Goal: Task Accomplishment & Management: Manage account settings

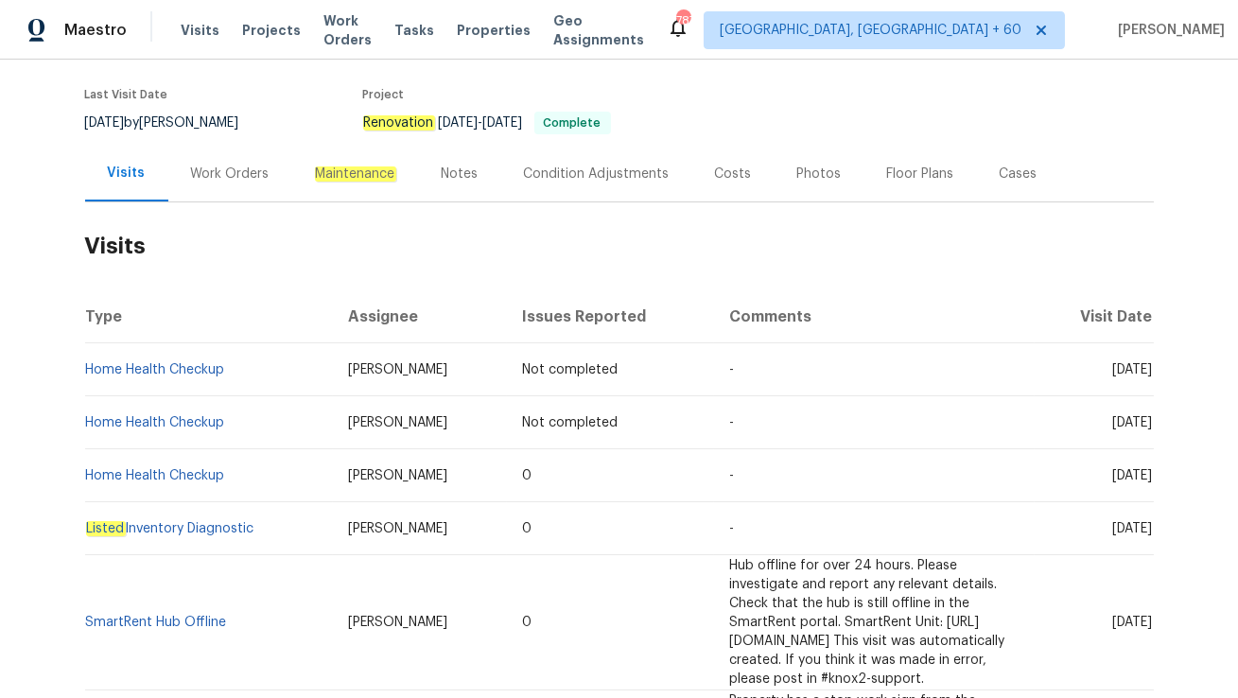
scroll to position [161, 0]
click at [226, 164] on div "Work Orders" at bounding box center [230, 173] width 79 height 19
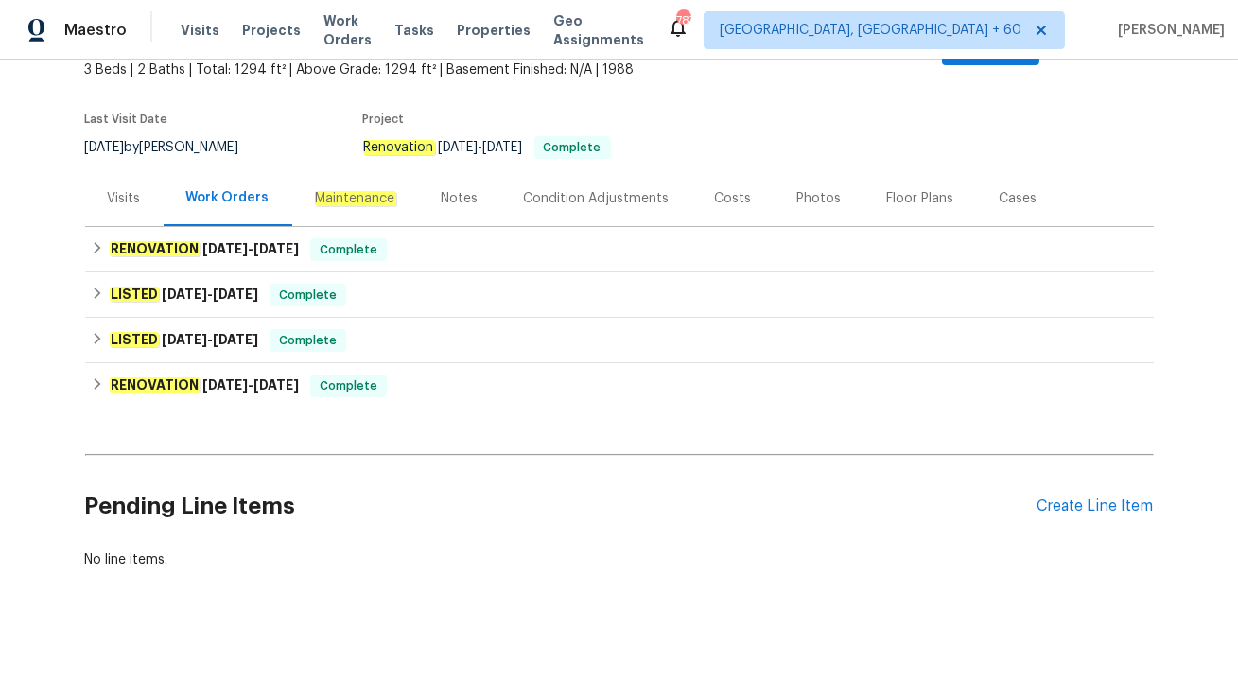
scroll to position [115, 0]
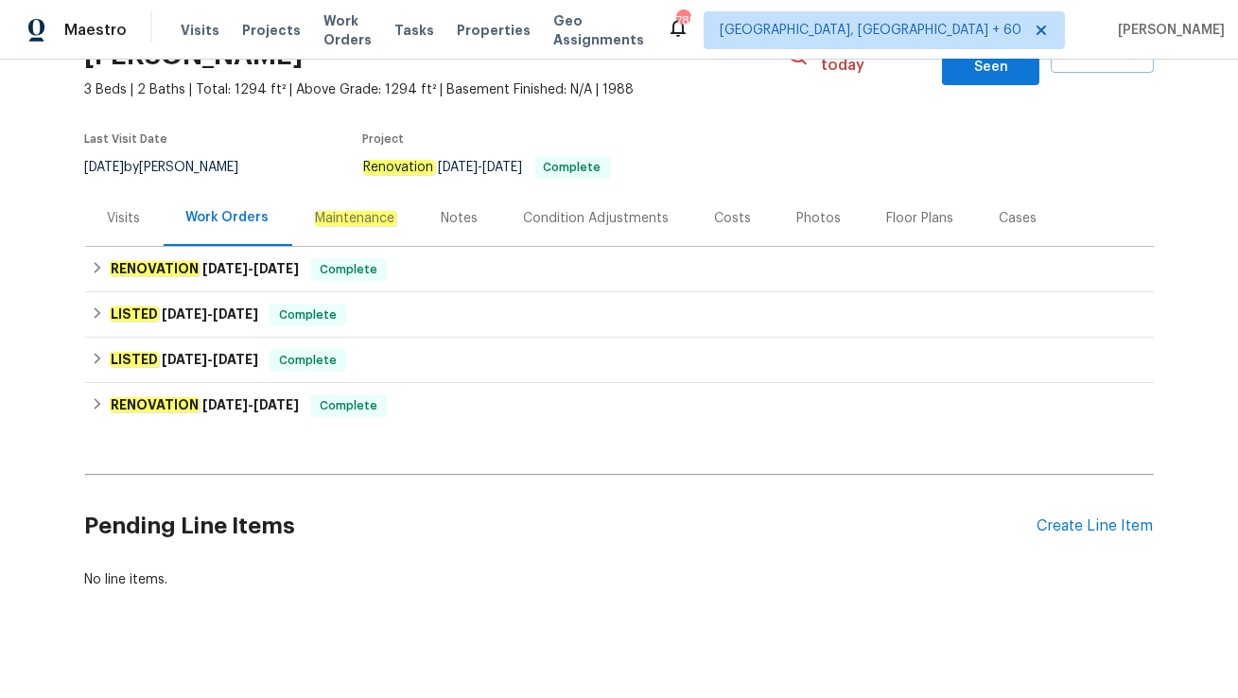
click at [116, 214] on div "Visits" at bounding box center [124, 218] width 79 height 56
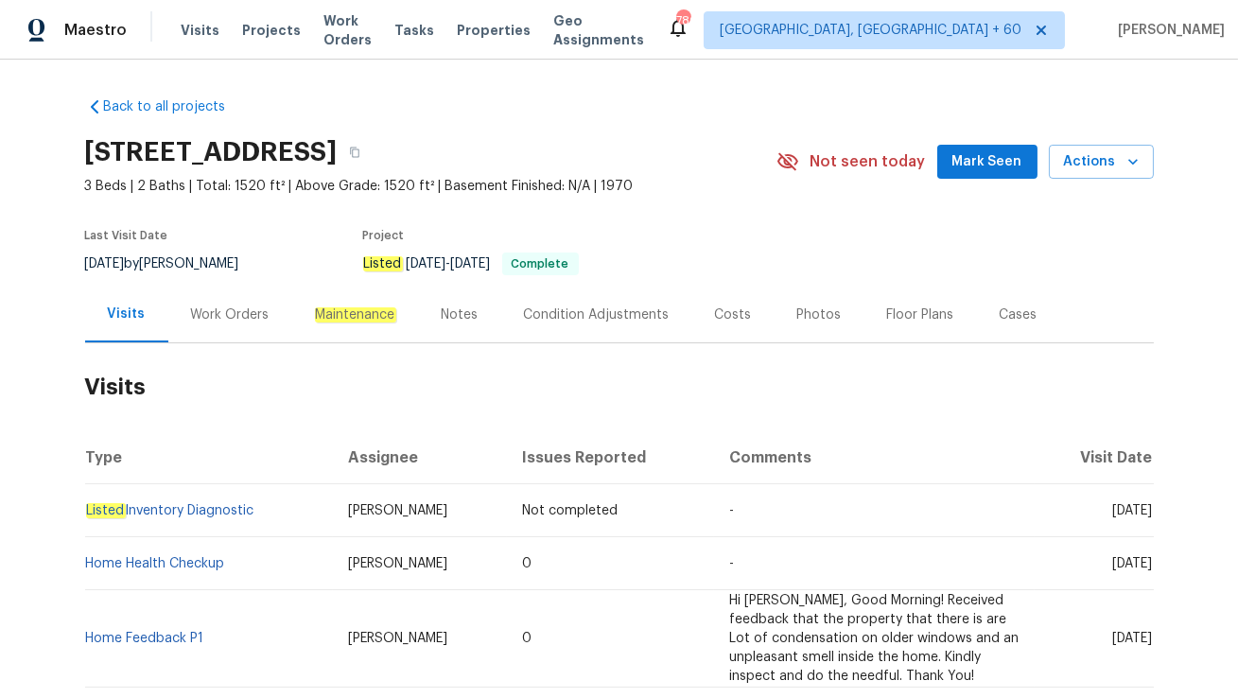
scroll to position [138, 0]
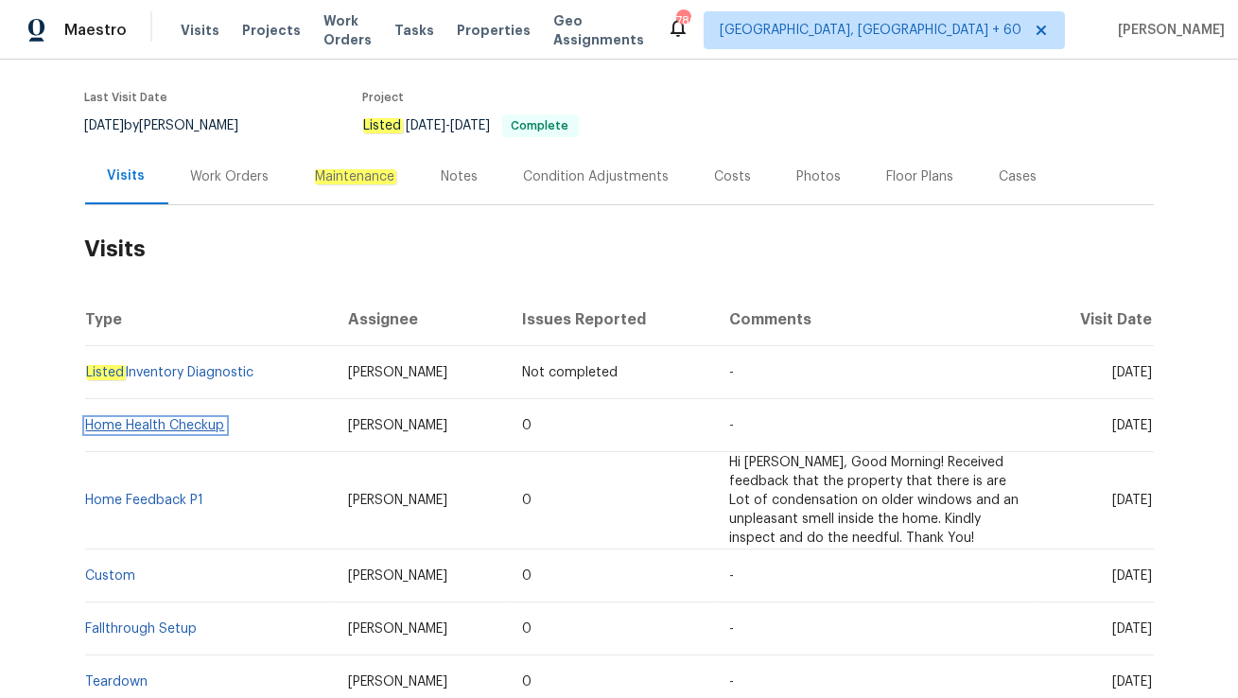
click at [201, 424] on link "Home Health Checkup" at bounding box center [155, 425] width 139 height 13
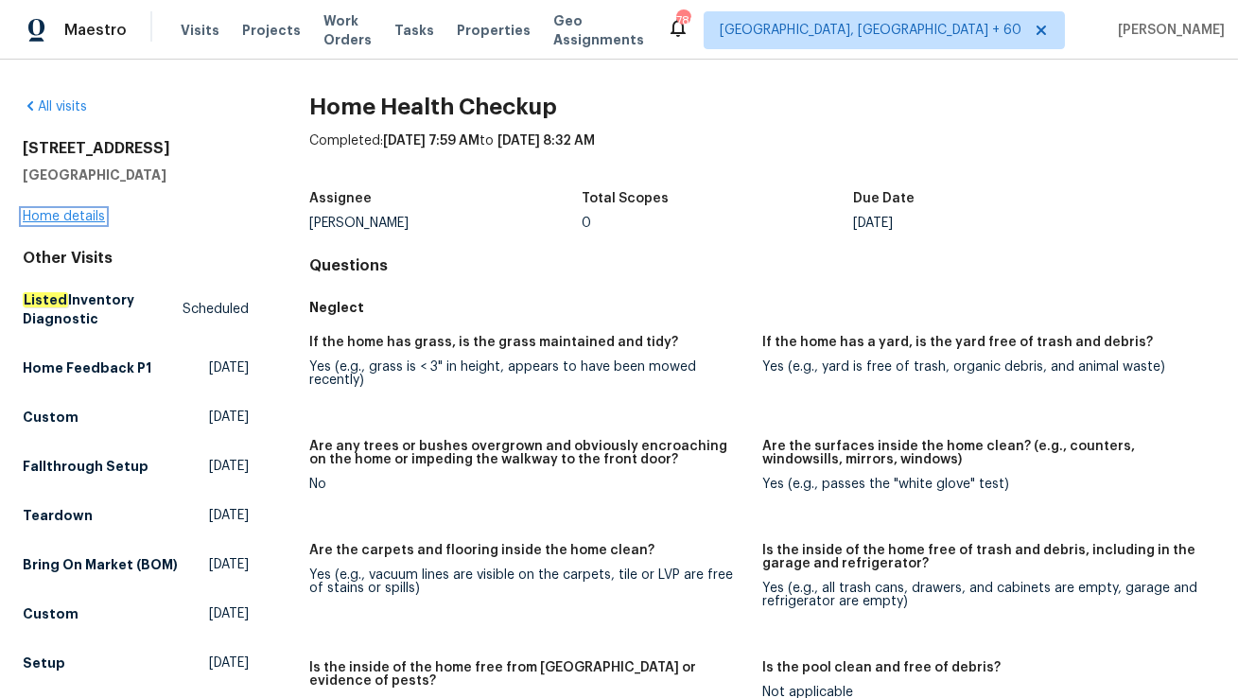
click at [95, 219] on link "Home details" at bounding box center [64, 216] width 82 height 13
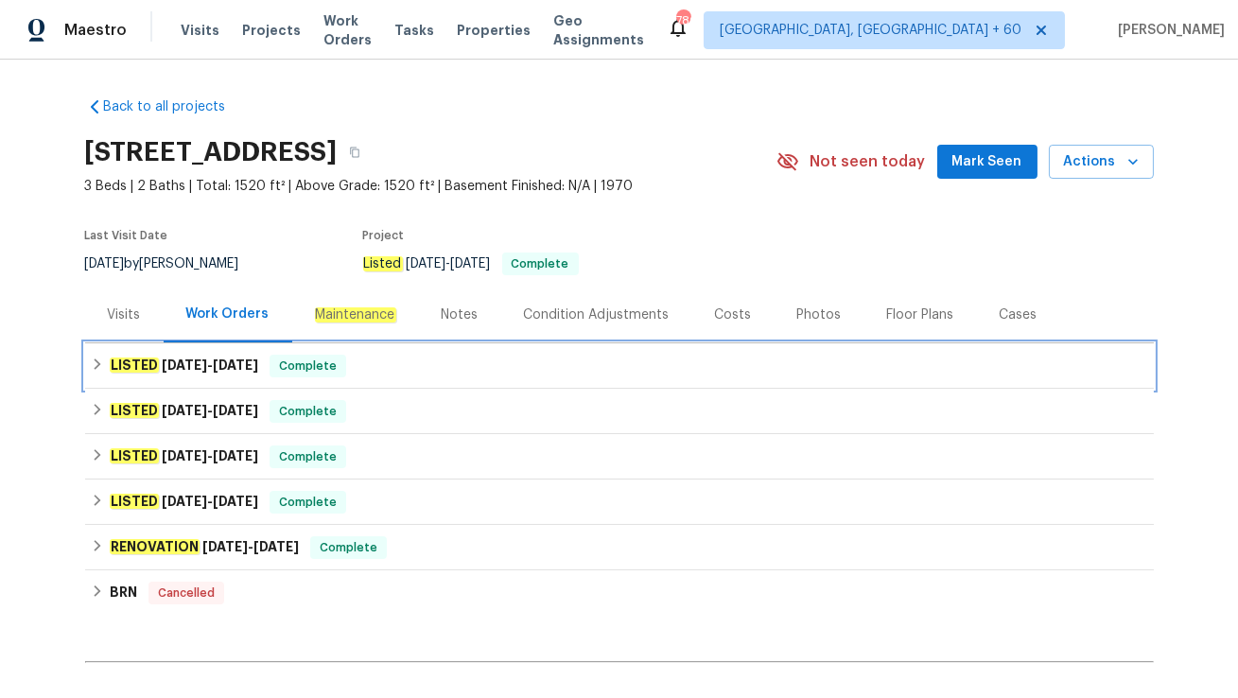
click at [317, 365] on span "Complete" at bounding box center [307, 366] width 73 height 19
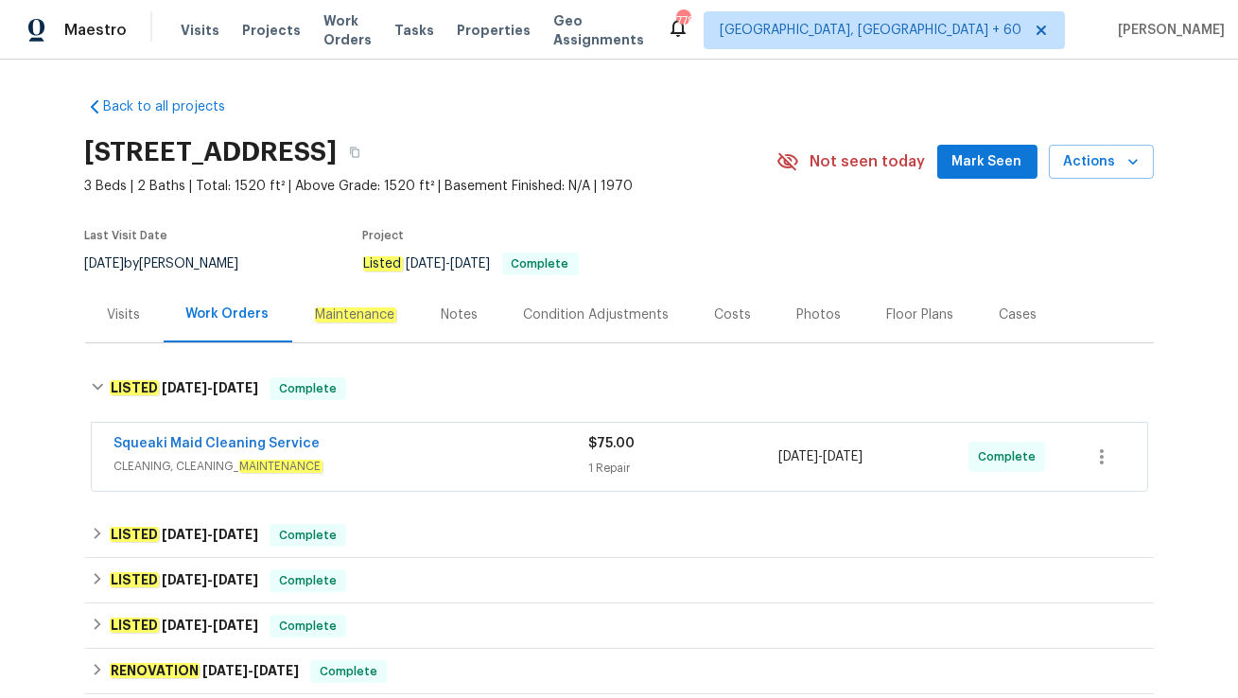
click at [131, 323] on div "Visits" at bounding box center [124, 315] width 79 height 56
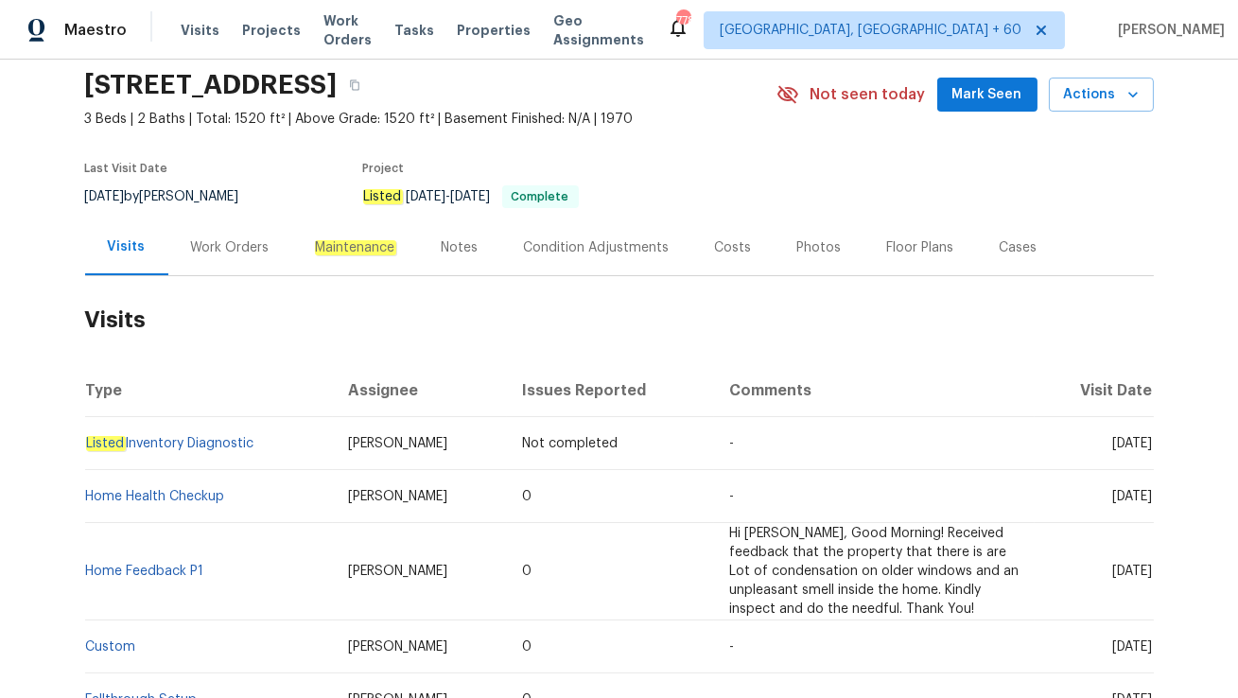
scroll to position [77, 0]
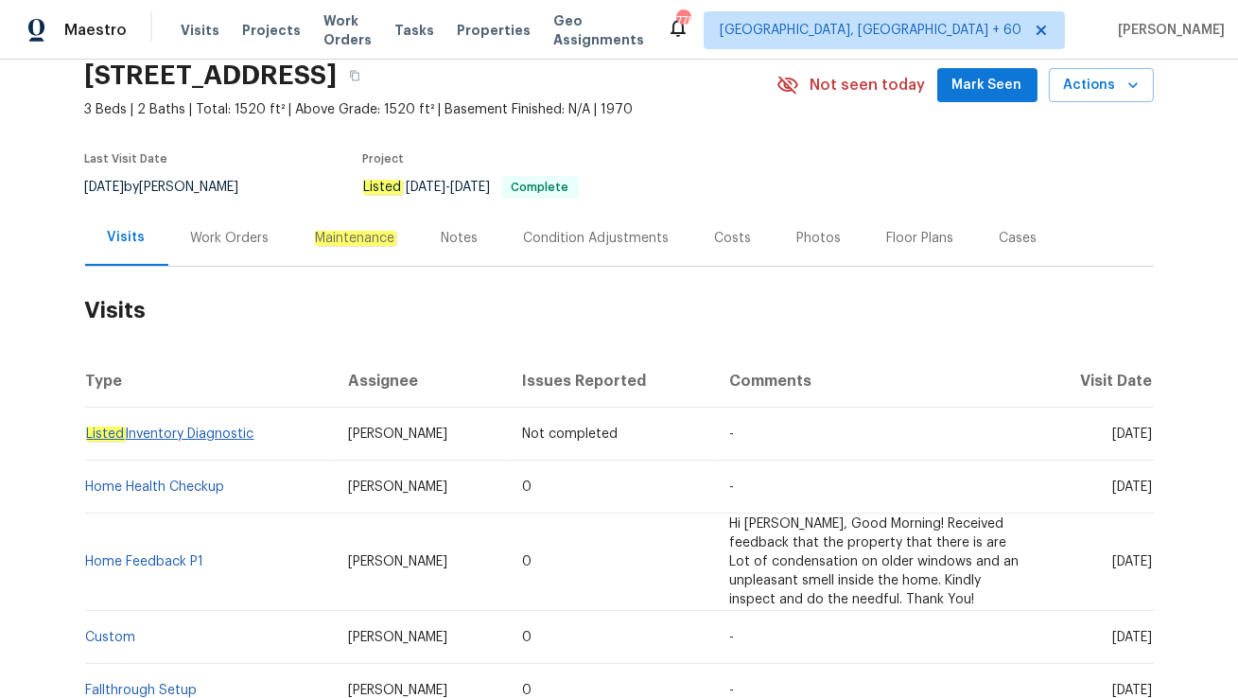
drag, startPoint x: 261, startPoint y: 436, endPoint x: 85, endPoint y: 435, distance: 175.9
click at [85, 435] on td "Listed Inventory Diagnostic" at bounding box center [209, 434] width 248 height 53
copy link "Listed Inventory Diagnostic"
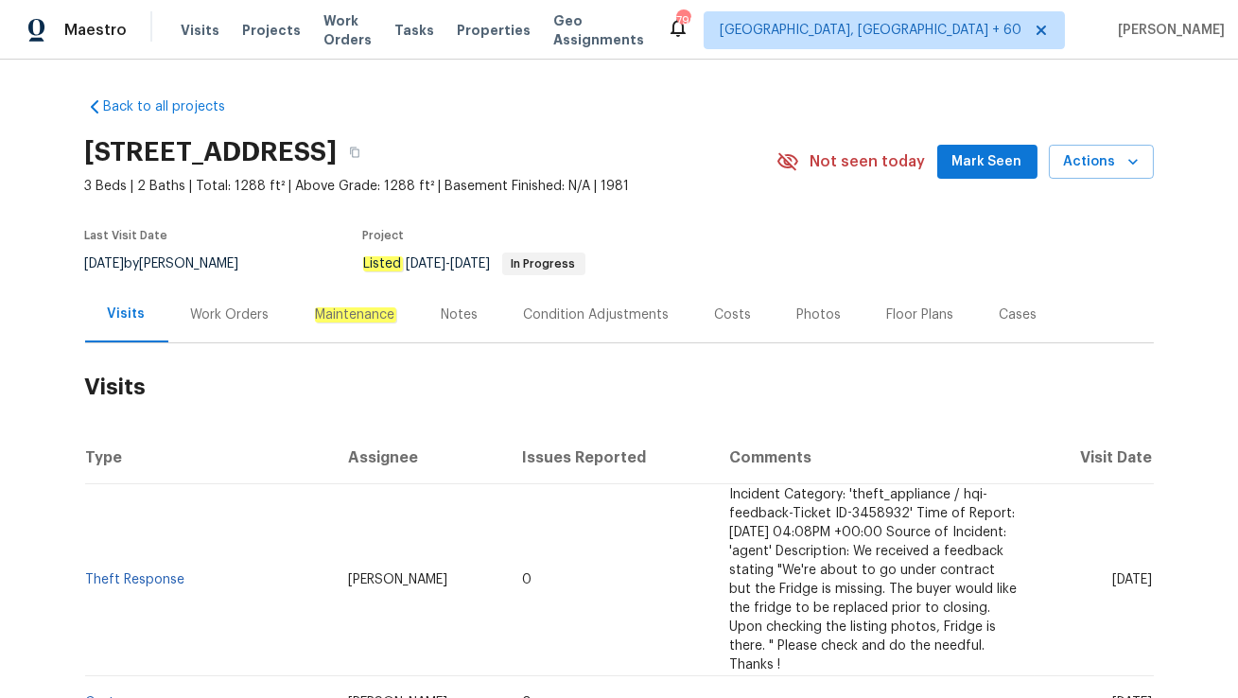
click at [185, 327] on div "Work Orders" at bounding box center [230, 315] width 124 height 56
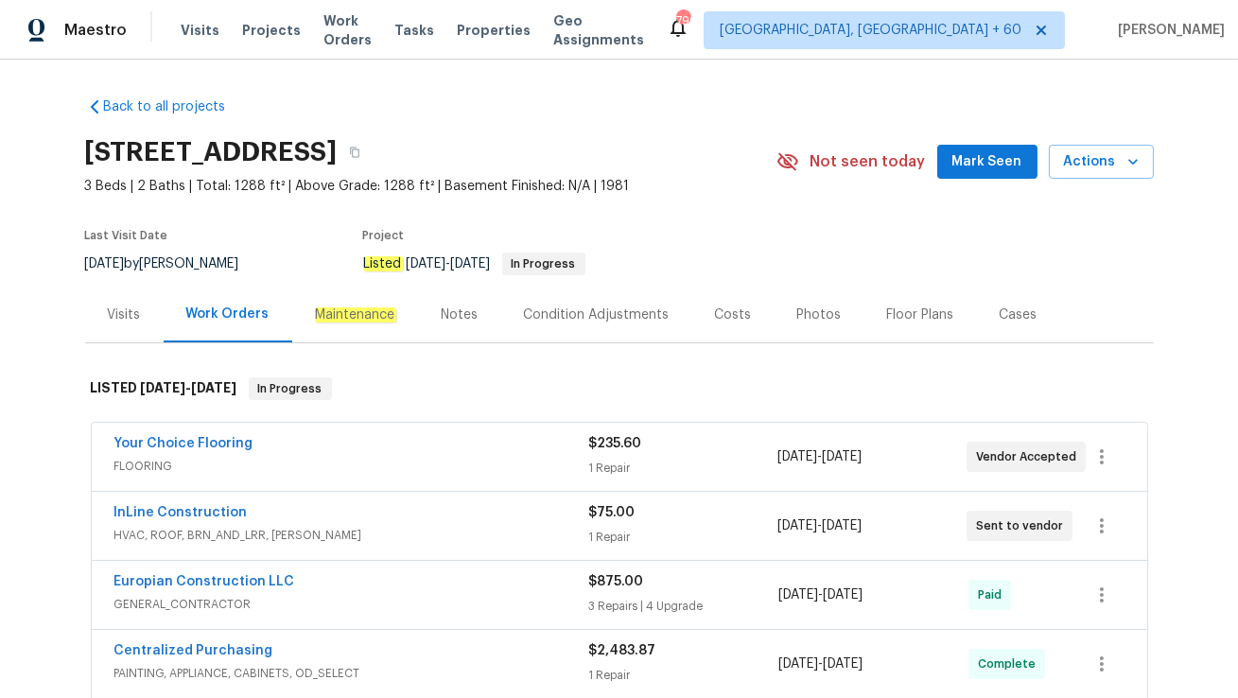
scroll to position [123, 0]
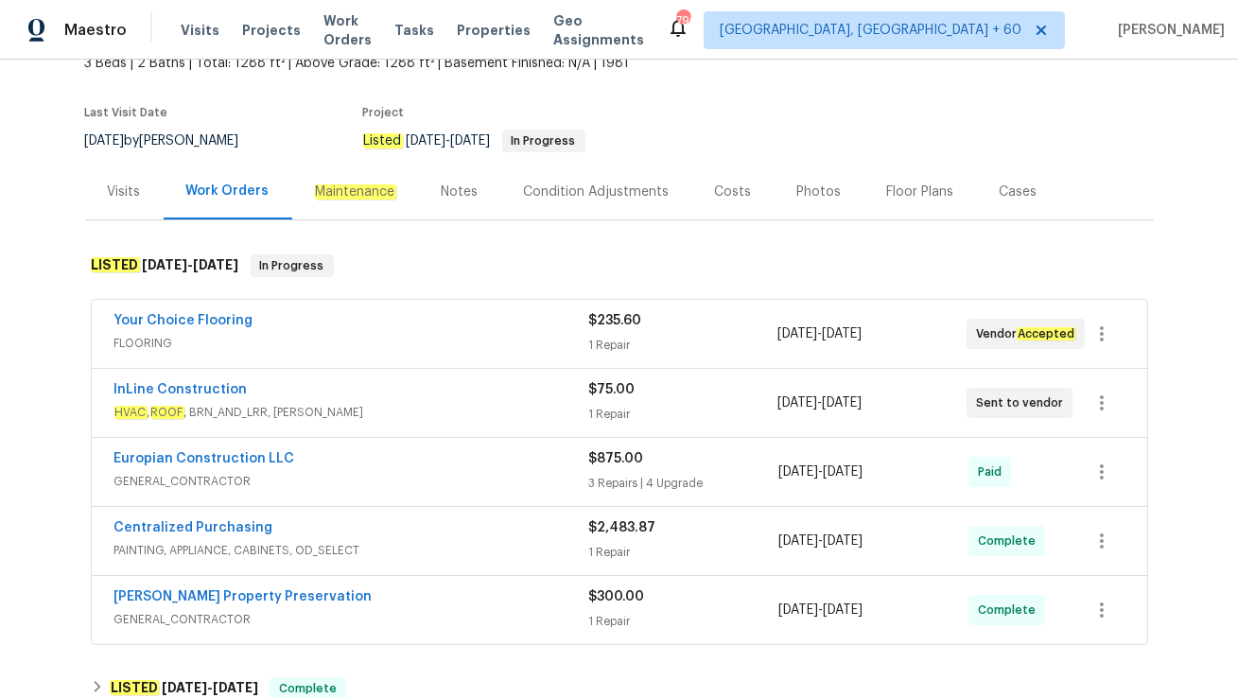
click at [348, 413] on span "HVAC , ROOF , BRN_AND_LRR, WELLS" at bounding box center [351, 412] width 474 height 19
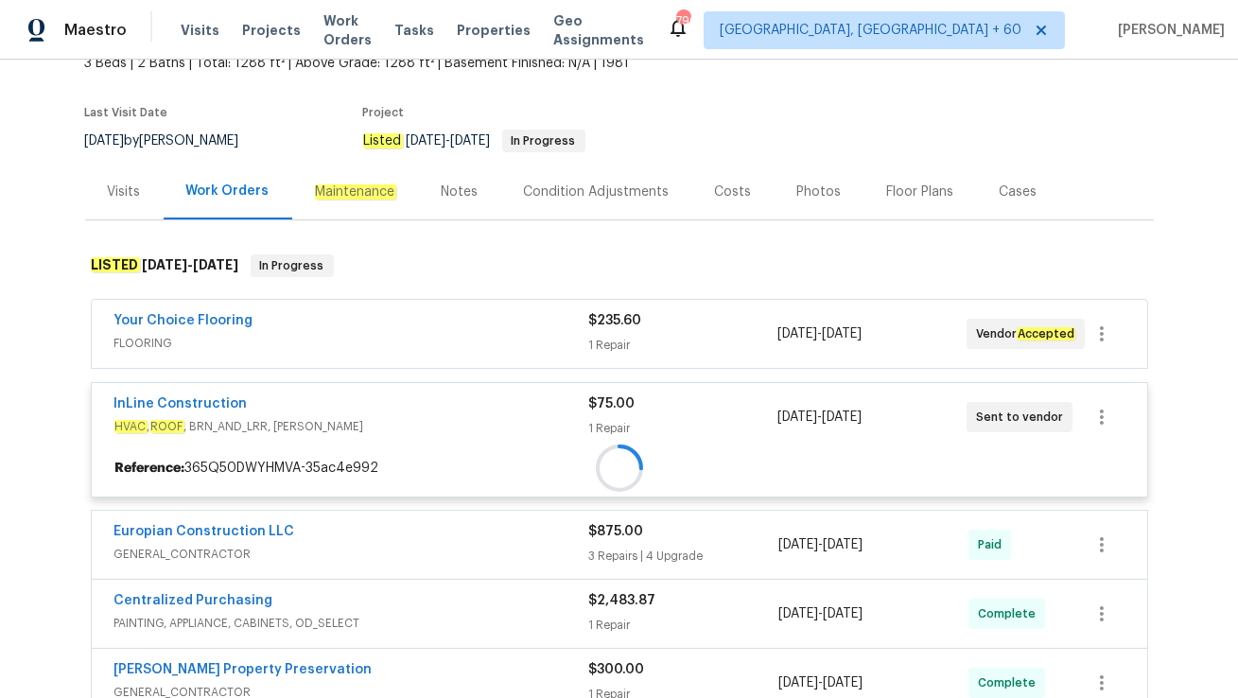
click at [357, 451] on div at bounding box center [620, 468] width 1056 height 34
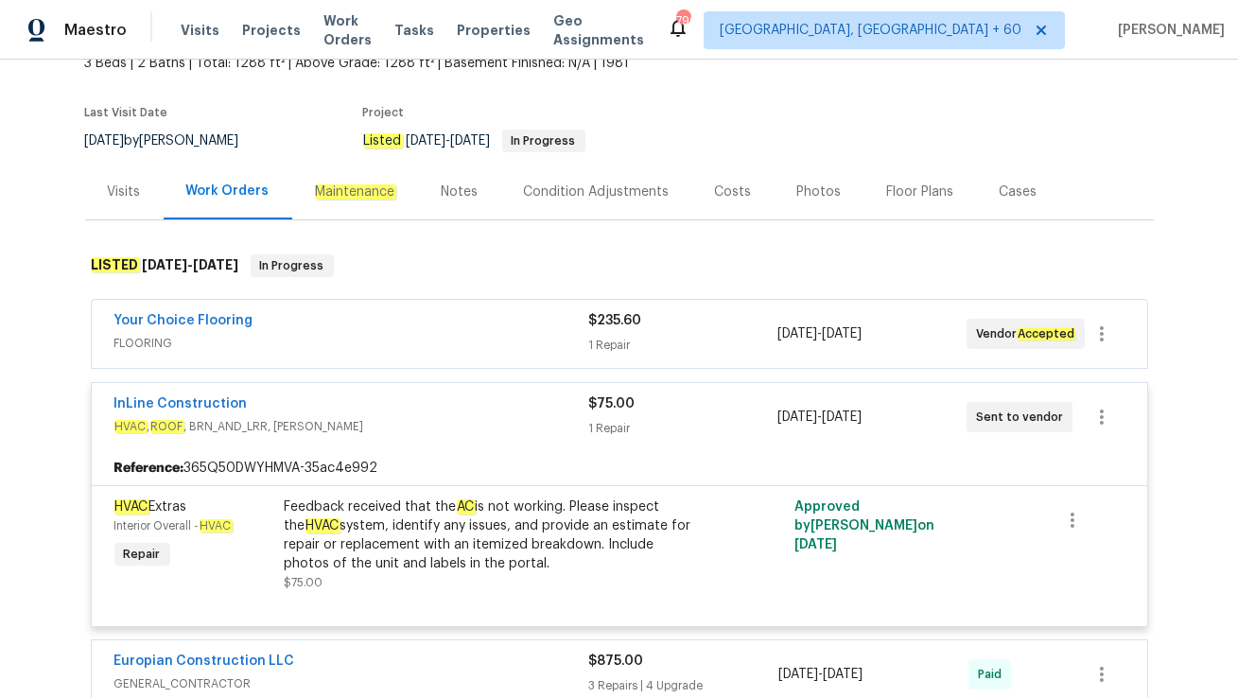
click at [415, 320] on div "Your Choice Flooring" at bounding box center [351, 322] width 474 height 23
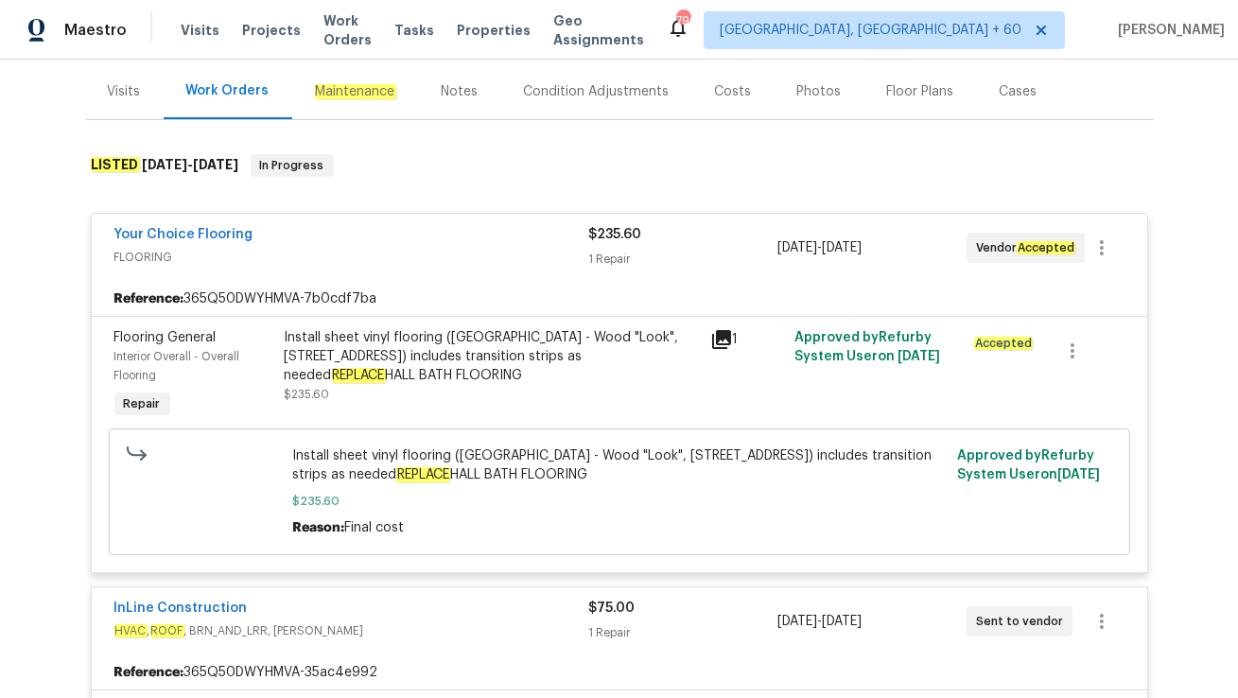
scroll to position [218, 0]
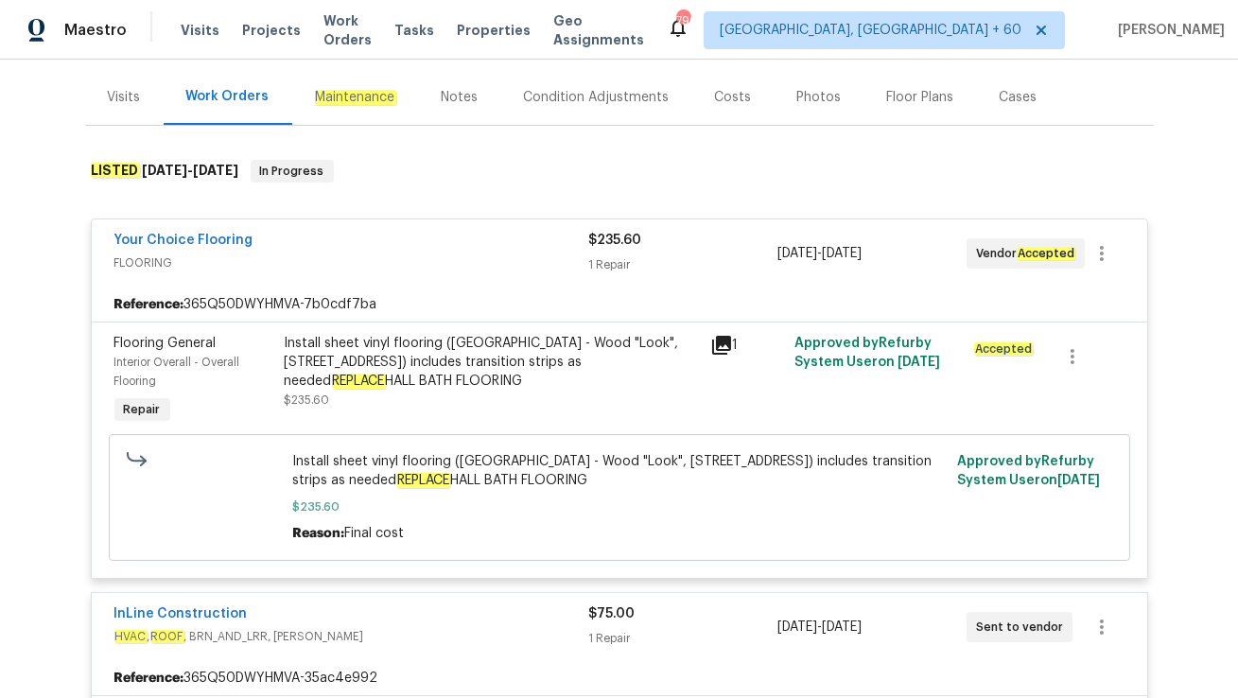
click at [116, 105] on div "Visits" at bounding box center [124, 97] width 33 height 19
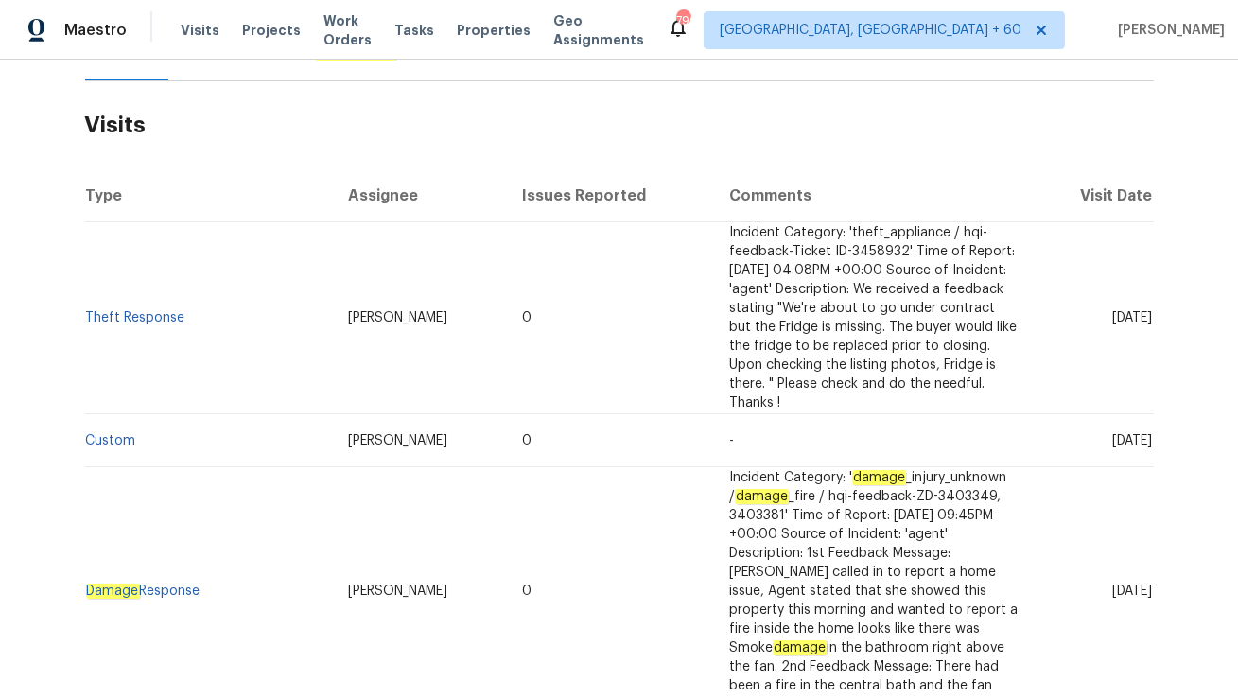
scroll to position [263, 0]
click at [148, 318] on link "Theft Response" at bounding box center [135, 316] width 99 height 13
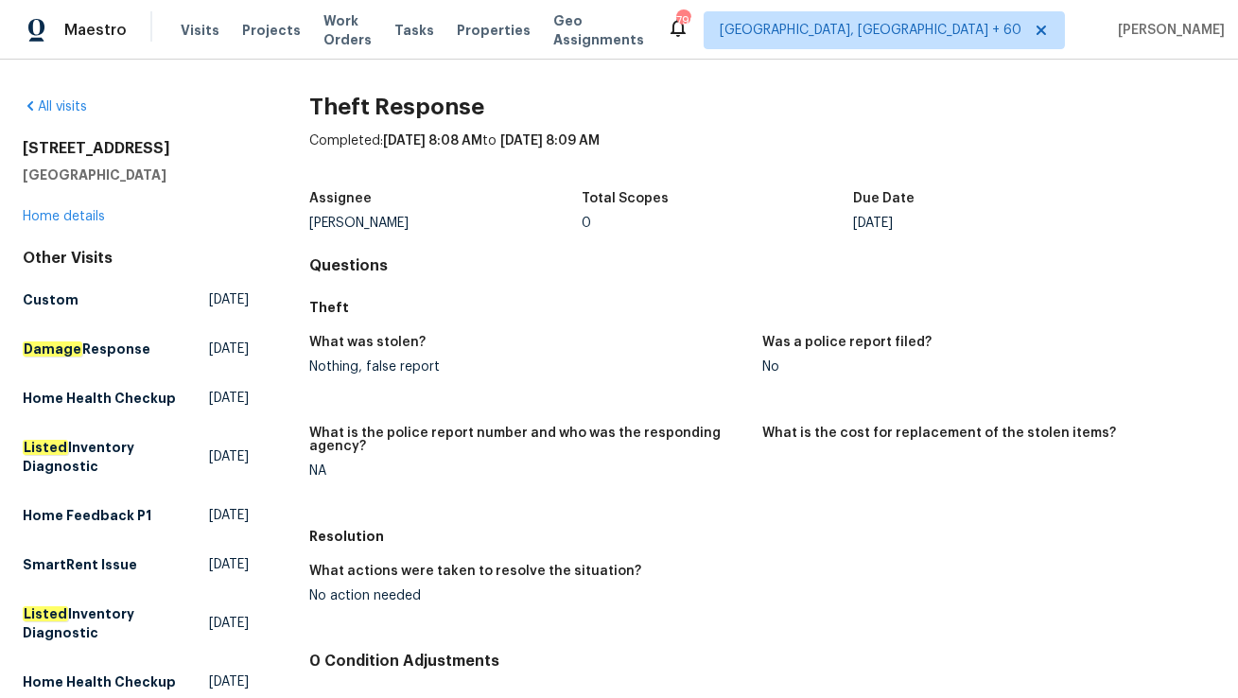
click at [51, 206] on div "8 Blakeport Ln Palm Coast, FL 32137 Home details" at bounding box center [136, 182] width 226 height 87
click at [50, 218] on link "Home details" at bounding box center [64, 216] width 82 height 13
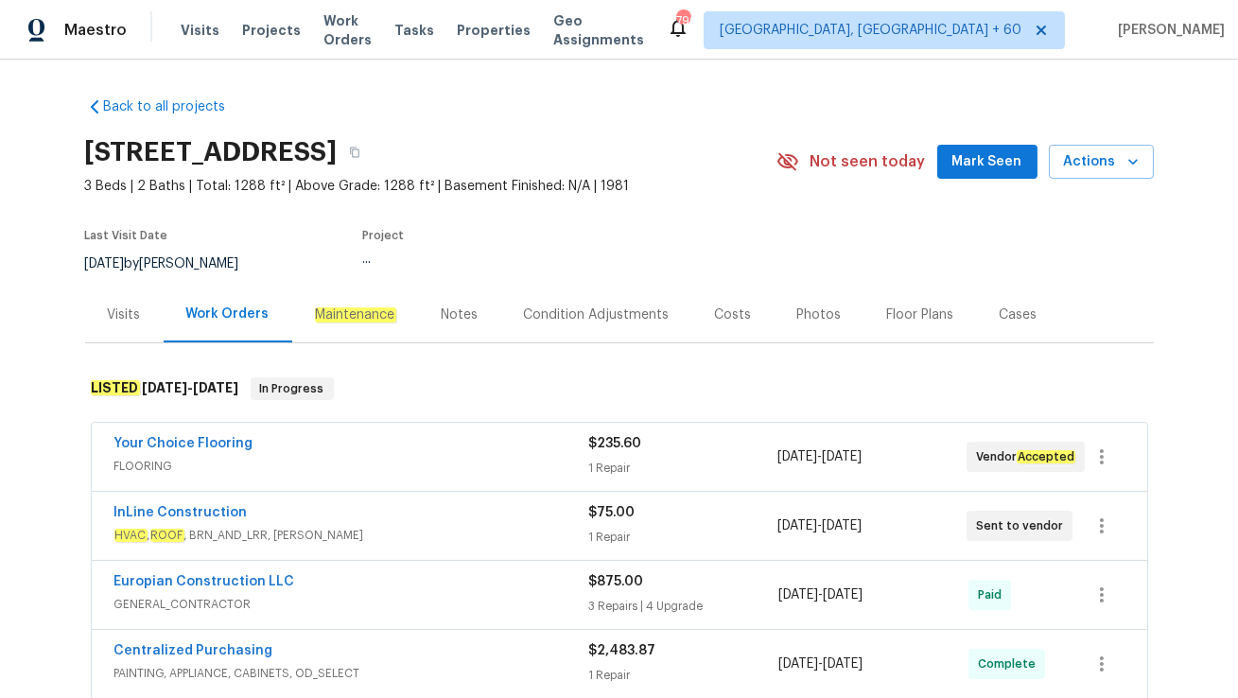
click at [126, 325] on div "Visits" at bounding box center [124, 315] width 79 height 56
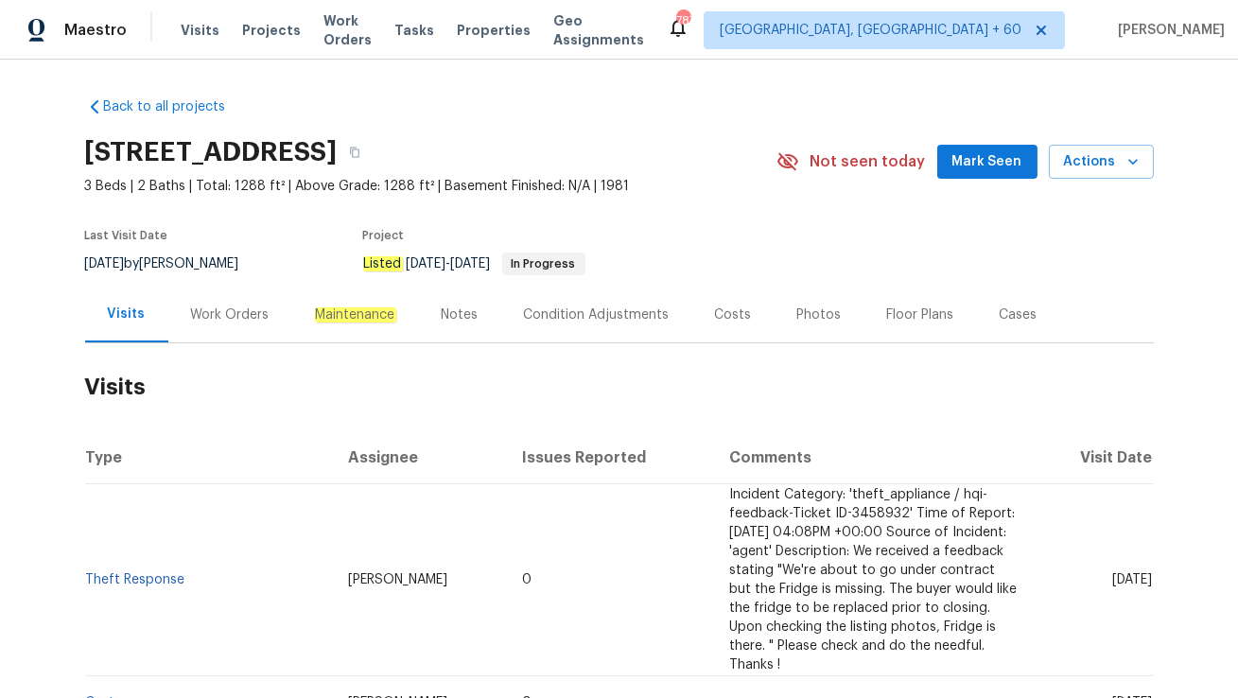
scroll to position [77, 0]
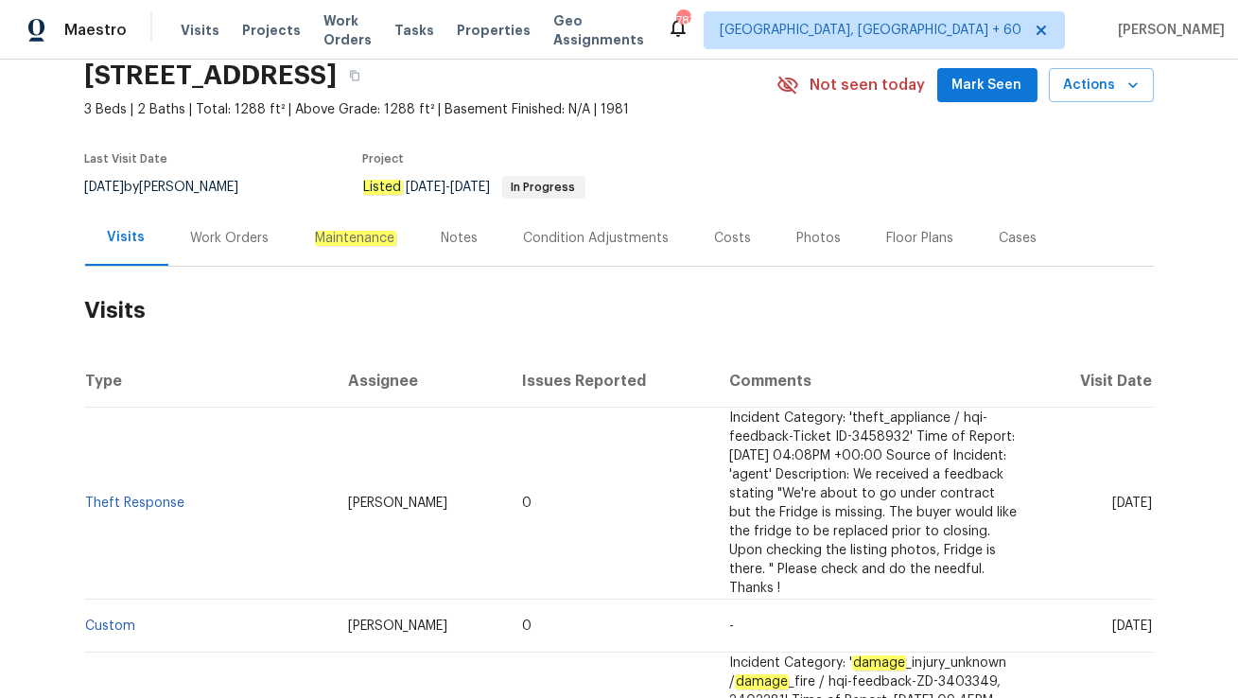
click at [219, 264] on div "Work Orders" at bounding box center [230, 238] width 124 height 56
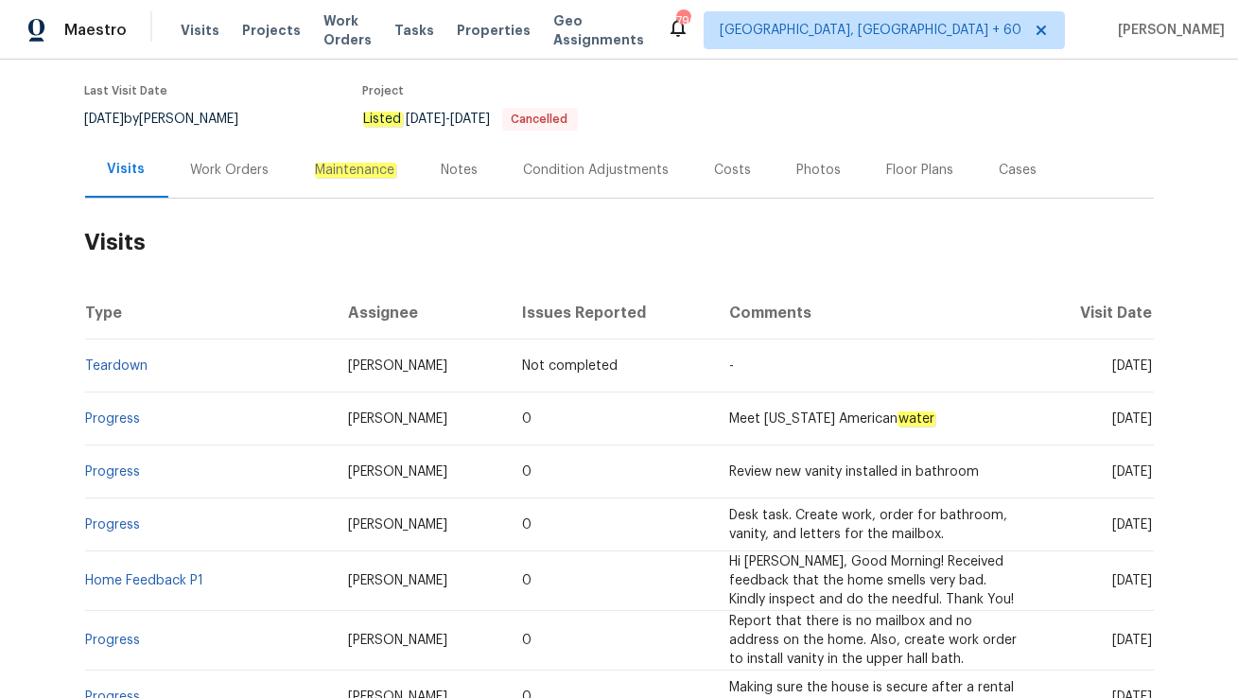
scroll to position [147, 0]
click at [106, 418] on link "Progress" at bounding box center [113, 416] width 55 height 13
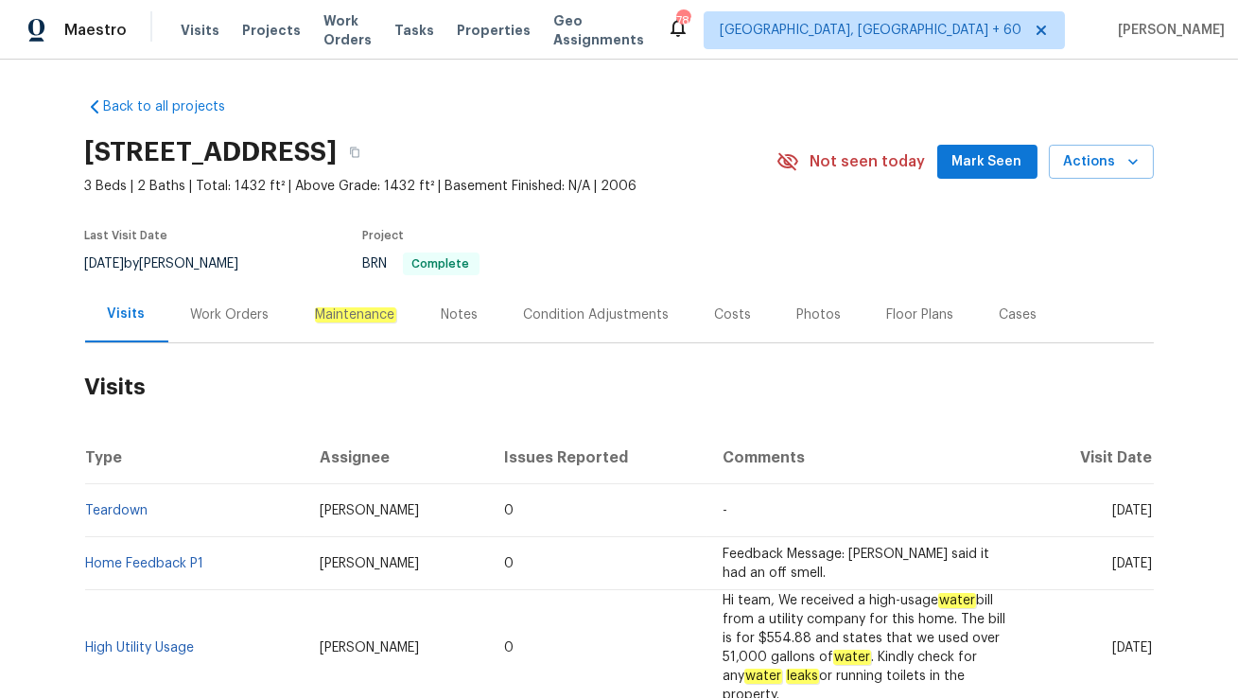
click at [227, 323] on div "Work Orders" at bounding box center [230, 315] width 124 height 56
